Goal: Check status: Check status

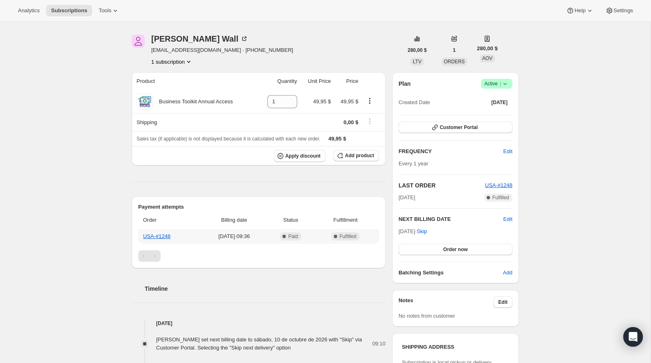
scroll to position [29, 0]
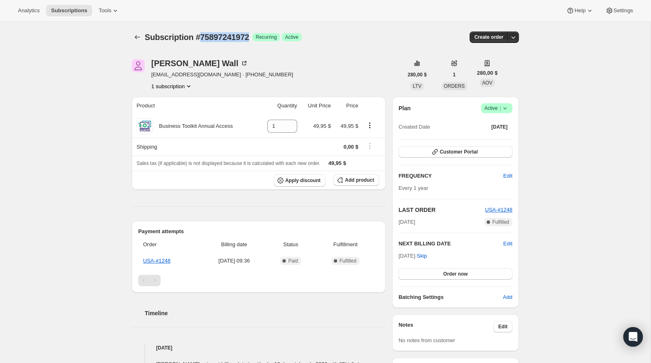
drag, startPoint x: 255, startPoint y: 37, endPoint x: 203, endPoint y: 35, distance: 52.6
click at [203, 35] on span "Subscription #75897241972" at bounding box center [197, 37] width 104 height 9
